Goal: Browse casually

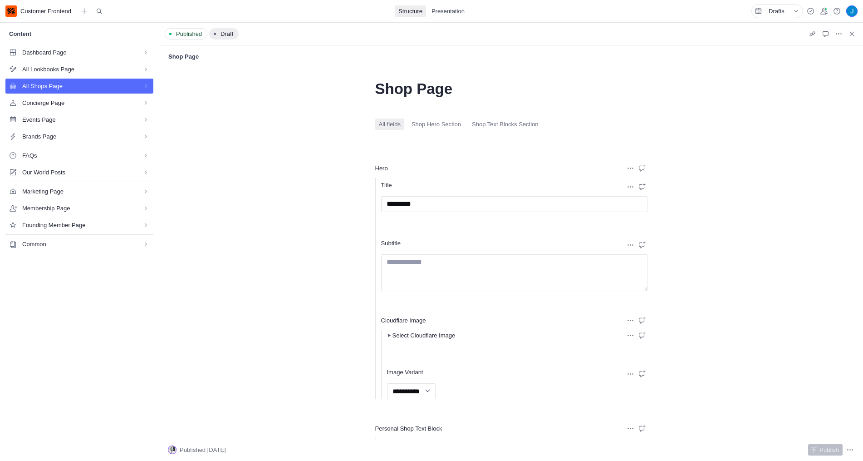
select select "*"
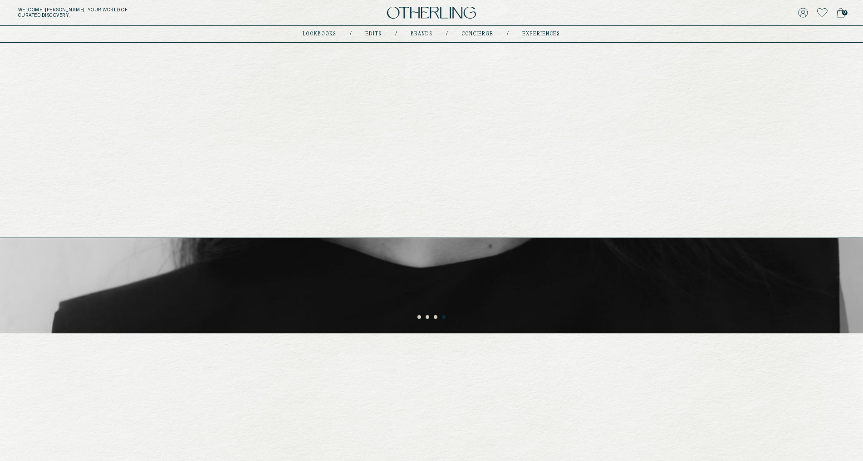
click at [315, 35] on link "lookbooks" at bounding box center [320, 34] width 34 height 5
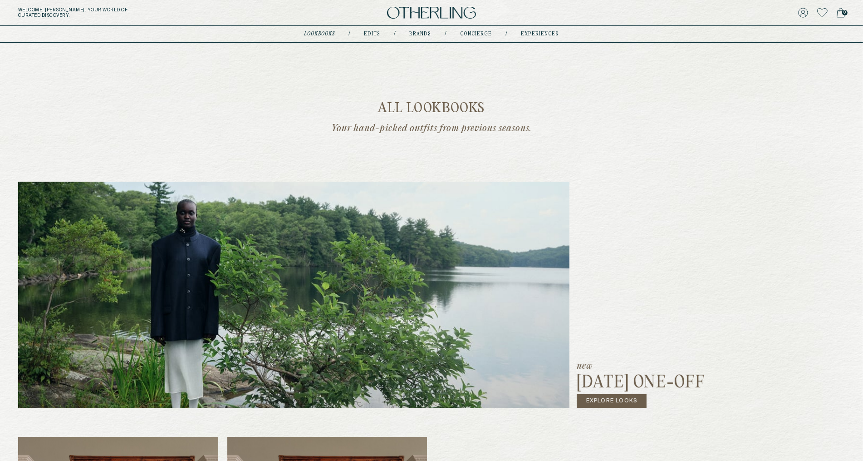
click at [610, 404] on link "Explore Looks" at bounding box center [612, 401] width 70 height 14
